Goal: Use online tool/utility

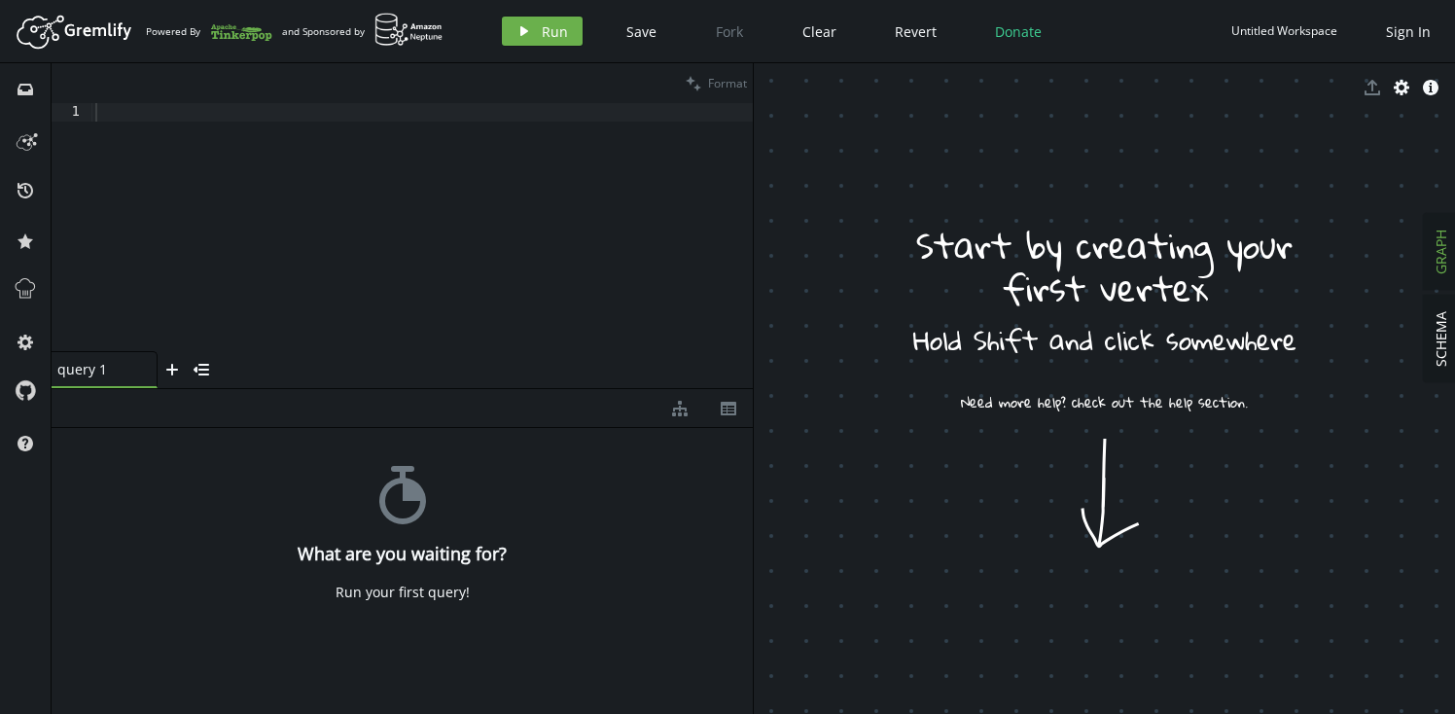
click at [233, 127] on div at bounding box center [422, 246] width 662 height 286
paste textarea "g.withSideEffect('Neptune#fts.endpoint', '[DOMAIN_NAME]').withSideEffect('Neptu…"
click at [722, 84] on span "Format" at bounding box center [727, 83] width 39 height 17
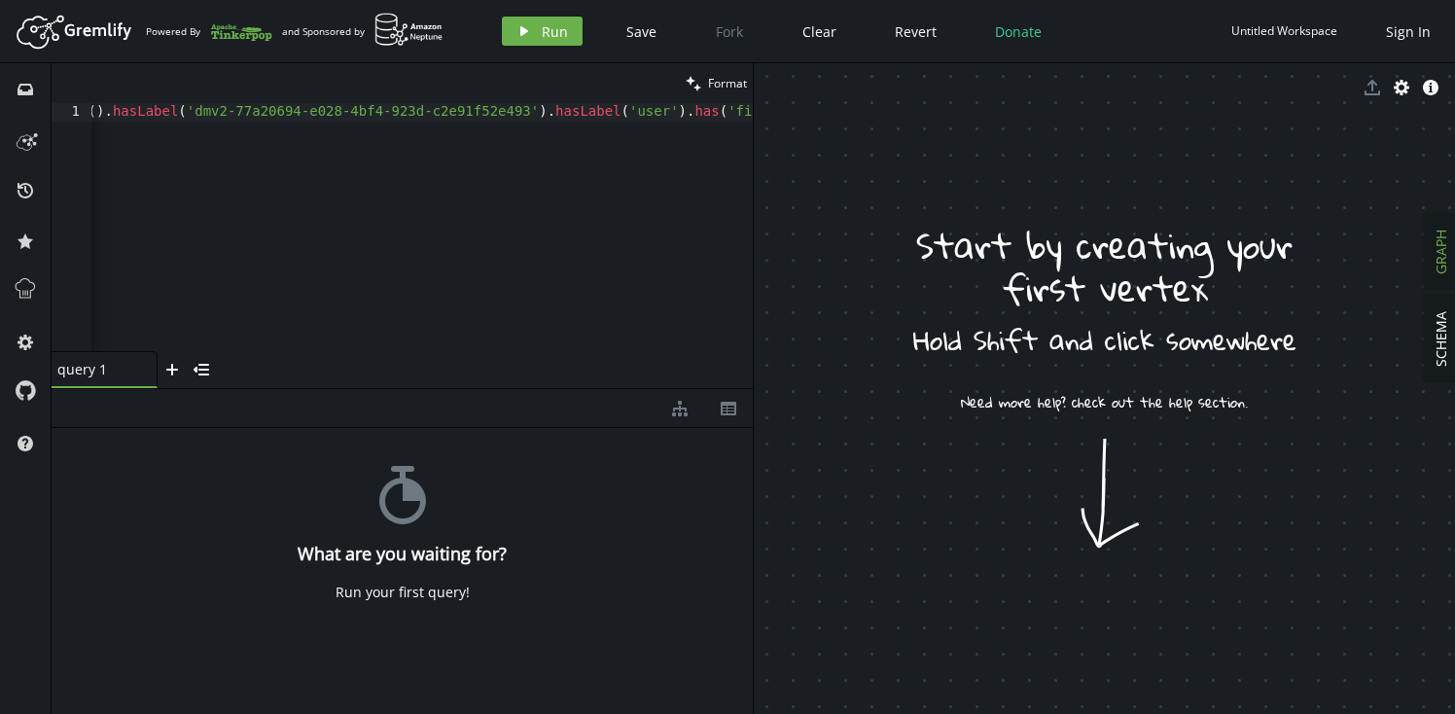
scroll to position [0, 940]
click at [602, 111] on div "g . withSideEffect ( 'Neptune#fts.endpoint' , '[DOMAIN_NAME]' ) . withSideEffec…" at bounding box center [609, 242] width 2916 height 278
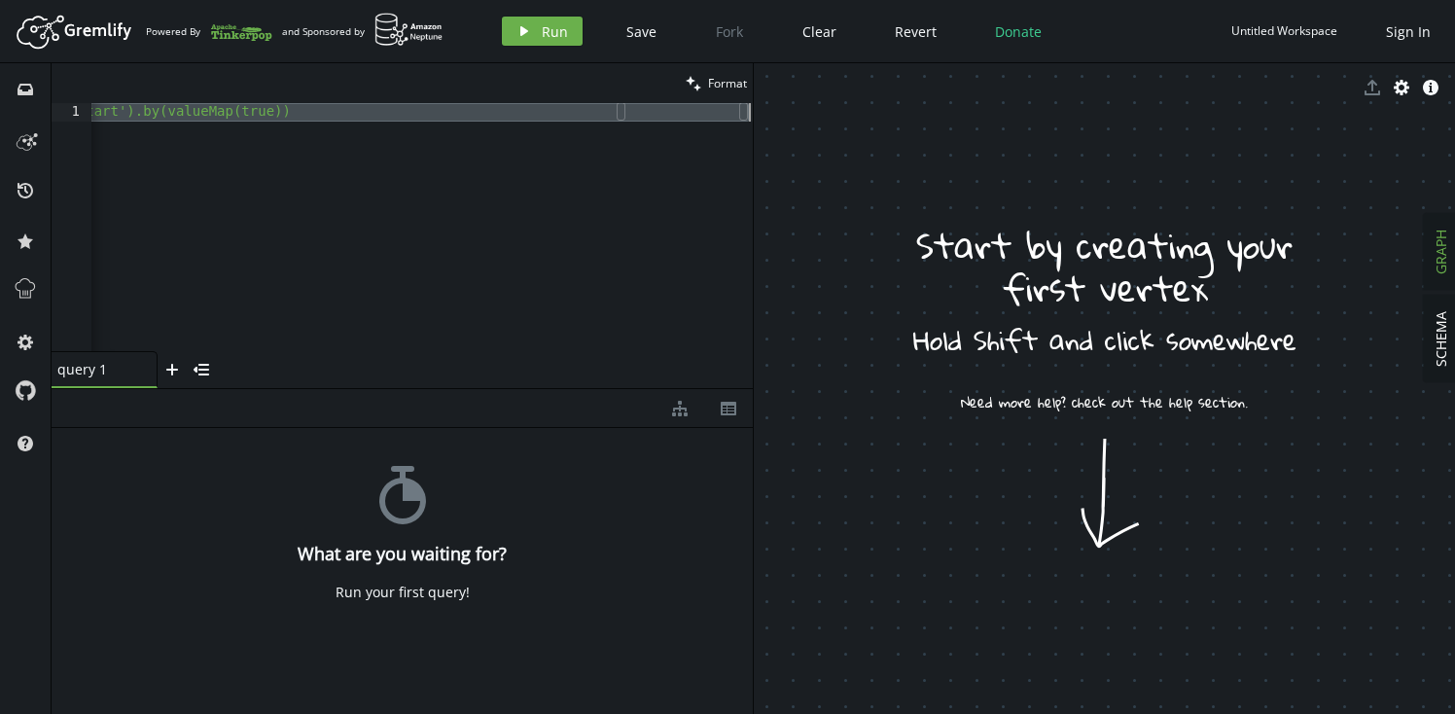
paste textarea "'Neptune#fts /.*[PERSON_NAME].*/'"
type textarea "g.withSideEffect('Neptune#fts.endpoint', '[DOMAIN_NAME]').withSideEffect('Neptu…"
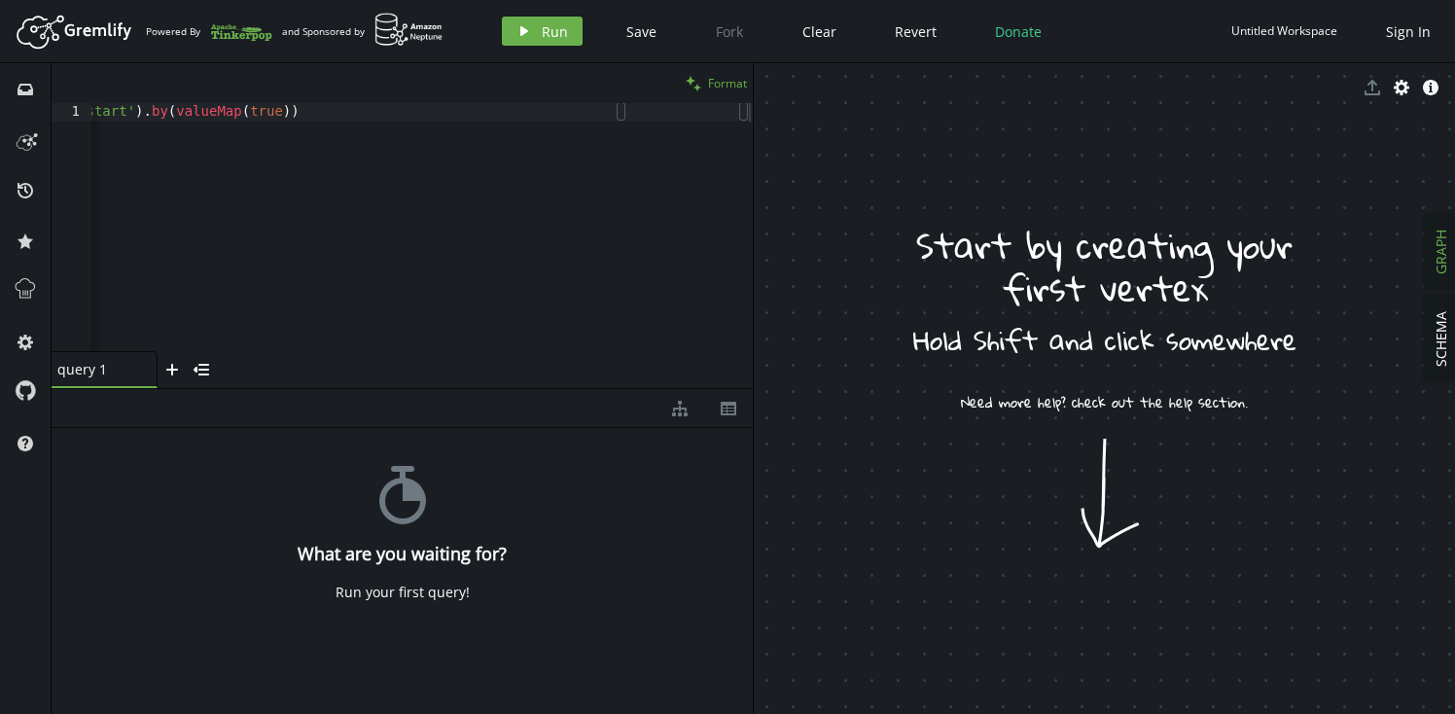
click at [736, 77] on span "Format" at bounding box center [727, 83] width 39 height 17
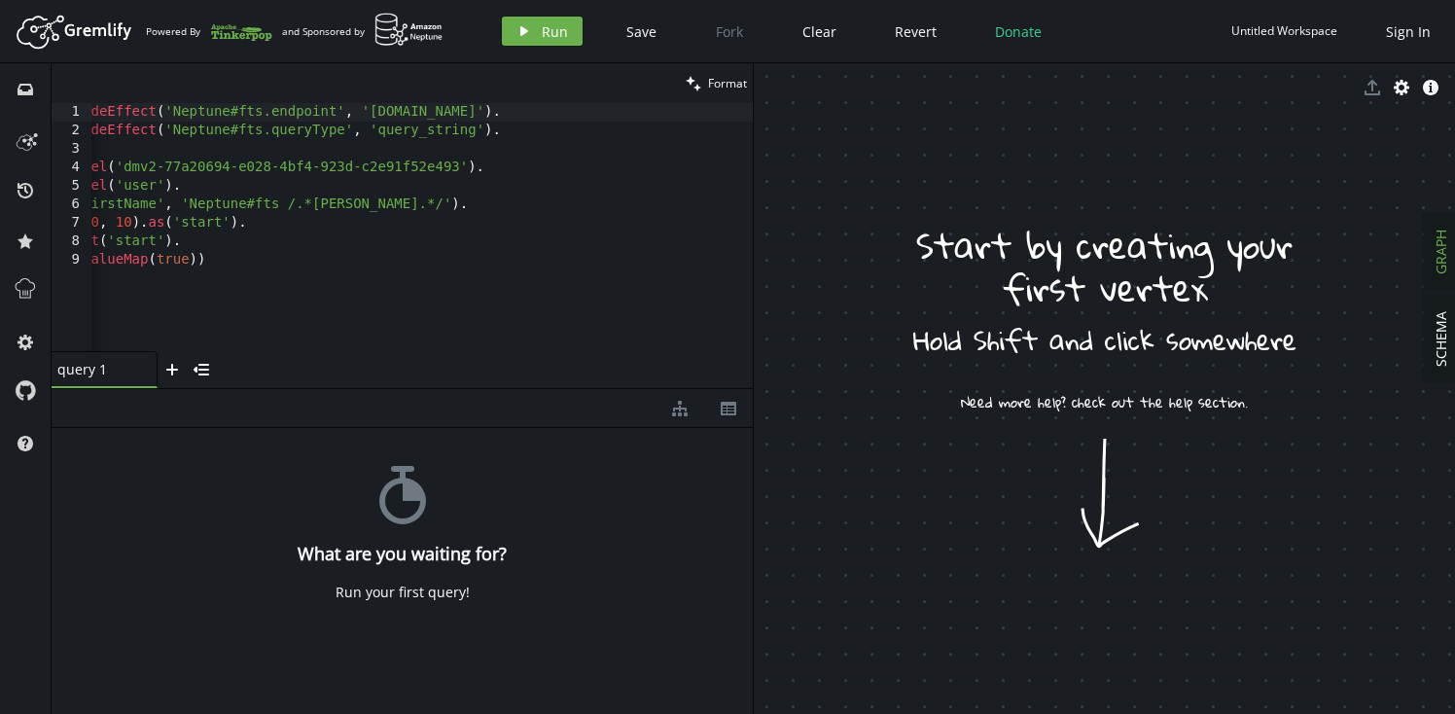
scroll to position [0, 0]
